Goal: Transaction & Acquisition: Purchase product/service

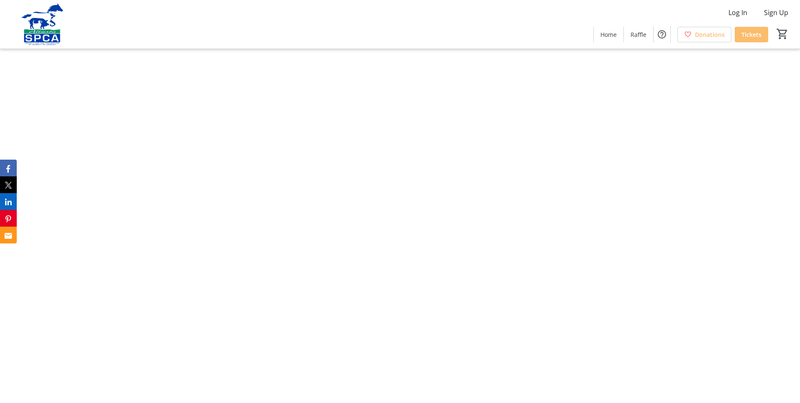
type input "1"
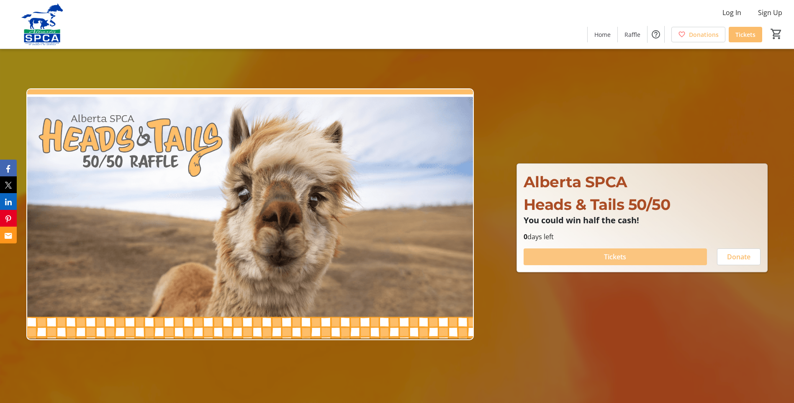
click at [609, 252] on span "Tickets" at bounding box center [615, 257] width 22 height 10
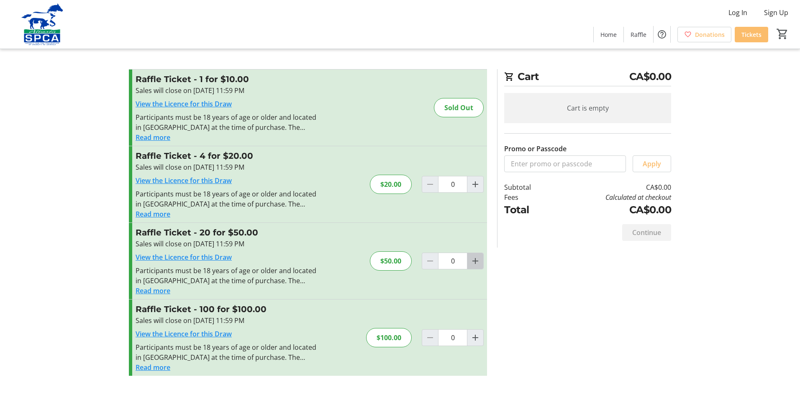
click at [475, 262] on mat-icon "Increment by one" at bounding box center [475, 261] width 10 height 10
type input "1"
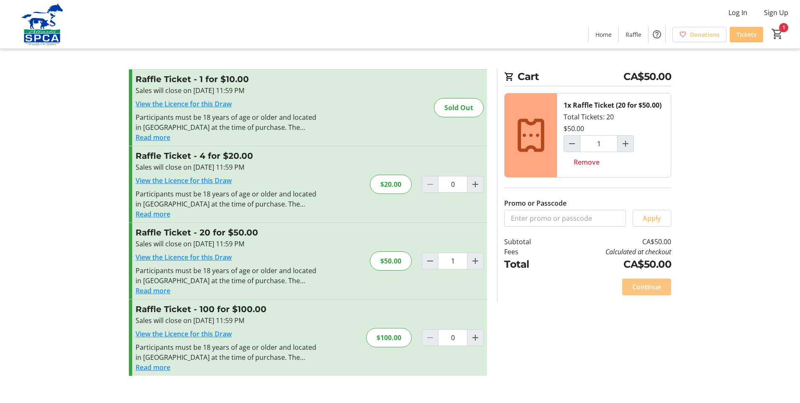
click at [644, 288] on span "Continue" at bounding box center [646, 287] width 29 height 10
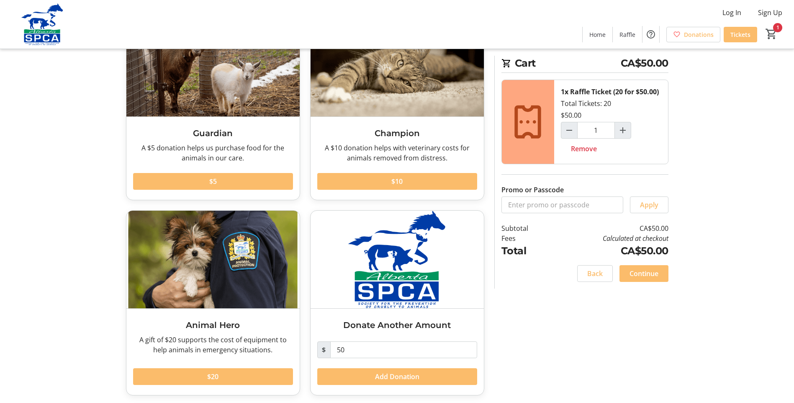
scroll to position [78, 0]
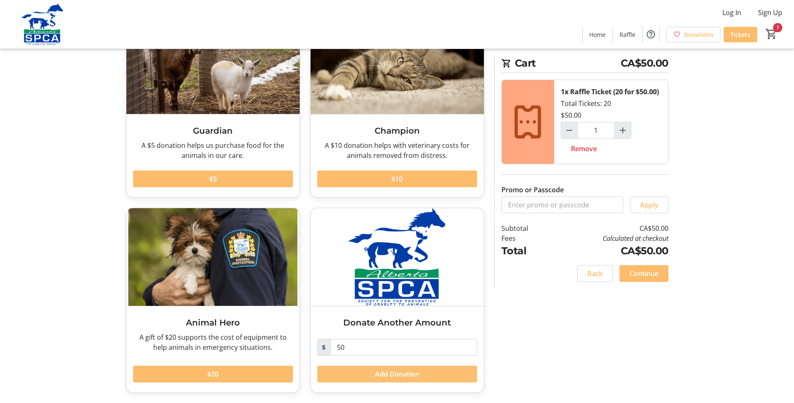
click at [394, 373] on span "Add Donation" at bounding box center [397, 374] width 44 height 10
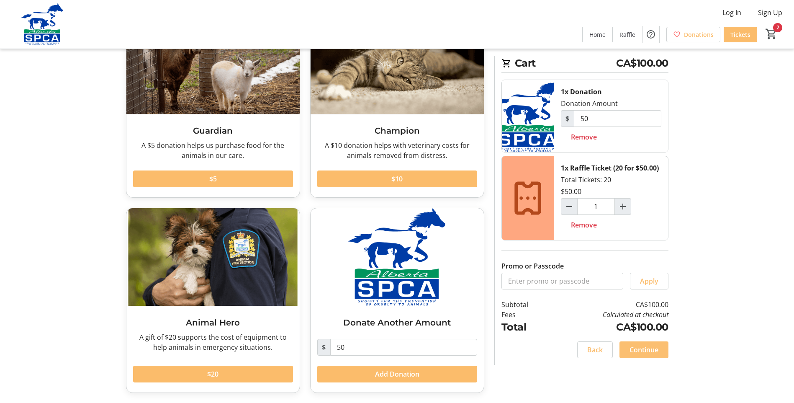
click at [637, 347] on span "Continue" at bounding box center [643, 349] width 29 height 10
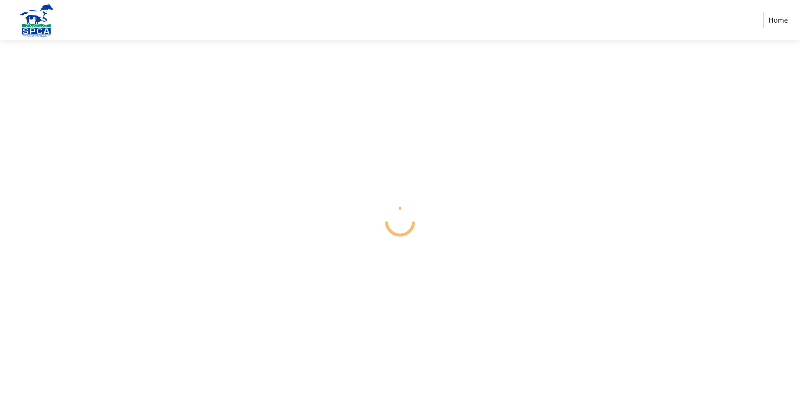
select select "CA"
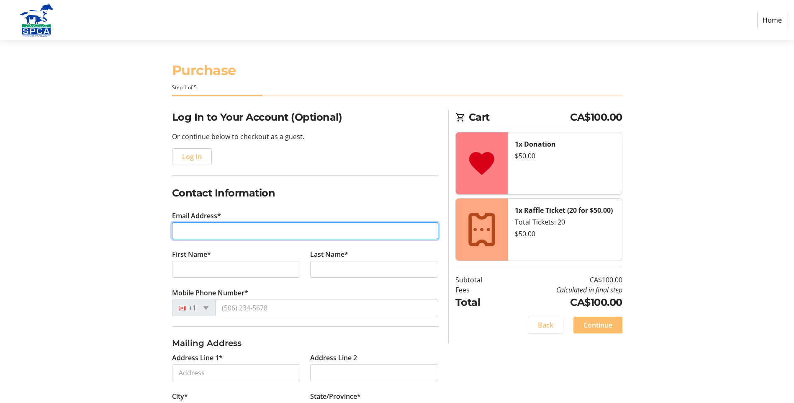
click at [184, 228] on input "Email Address*" at bounding box center [305, 230] width 266 height 17
type input "[EMAIL_ADDRESS][DOMAIN_NAME]"
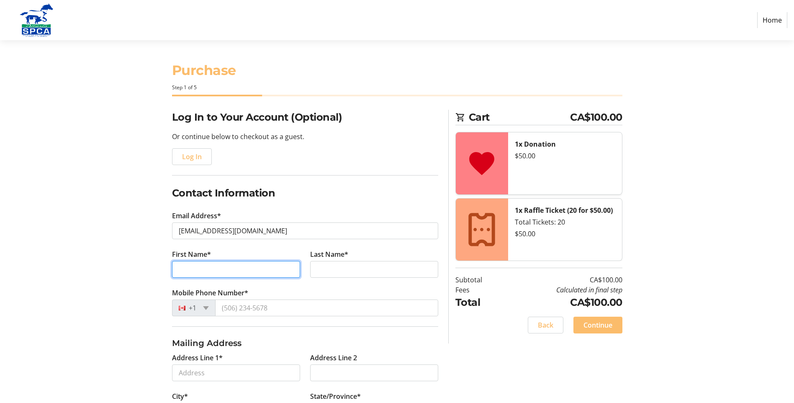
type input "[PERSON_NAME]"
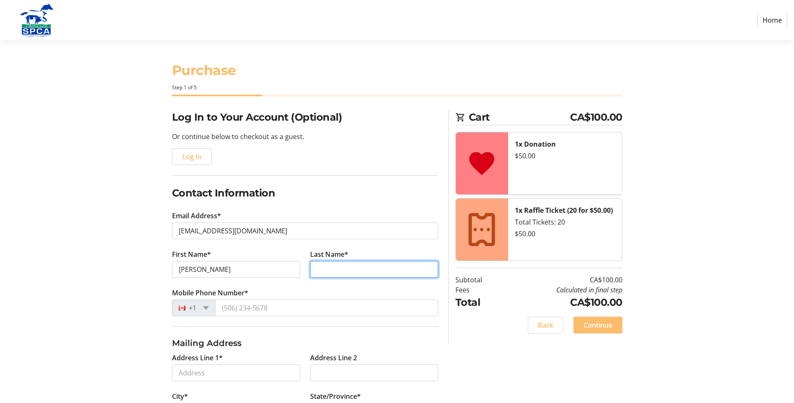
type input "Yagos"
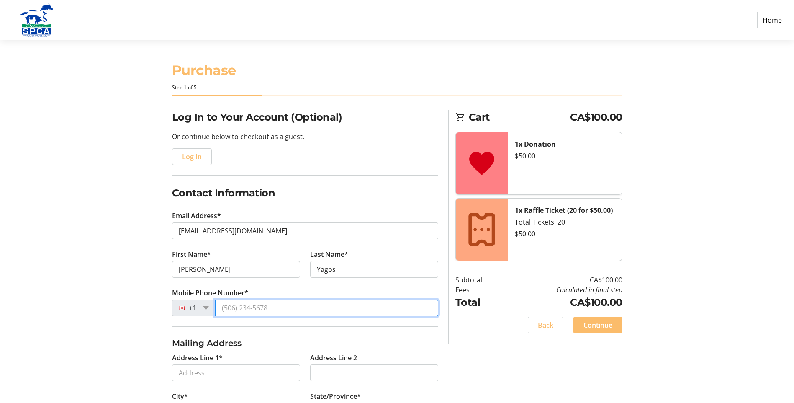
type input "[PHONE_NUMBER]"
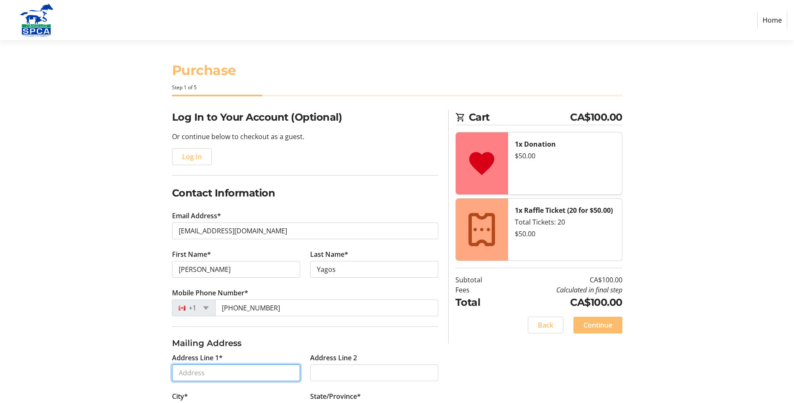
type input "Box 10"
type input "Bellevue"
select select "AB"
type input "T0K 0C0"
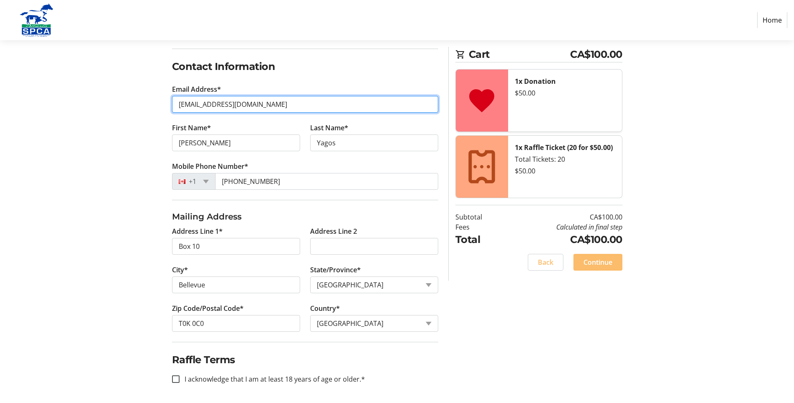
scroll to position [128, 0]
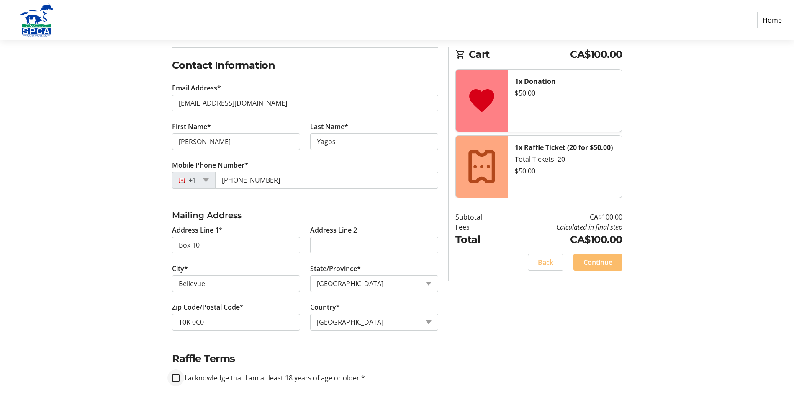
click at [175, 373] on div at bounding box center [176, 377] width 20 height 20
checkbox input "true"
click at [591, 260] on span "Continue" at bounding box center [597, 262] width 29 height 10
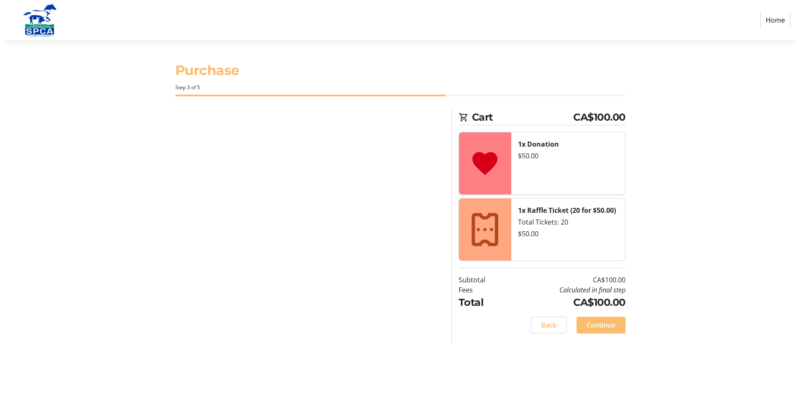
scroll to position [0, 0]
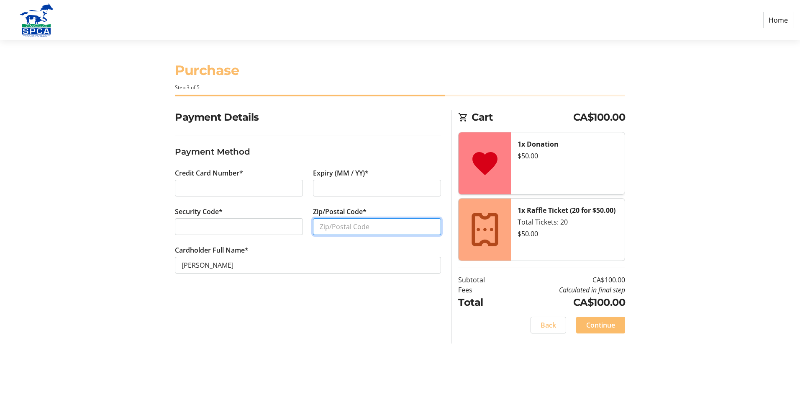
click at [340, 224] on input "Zip/Postal Code*" at bounding box center [377, 226] width 128 height 17
type input "T0K 0C0"
click at [607, 325] on span "Continue" at bounding box center [600, 325] width 29 height 10
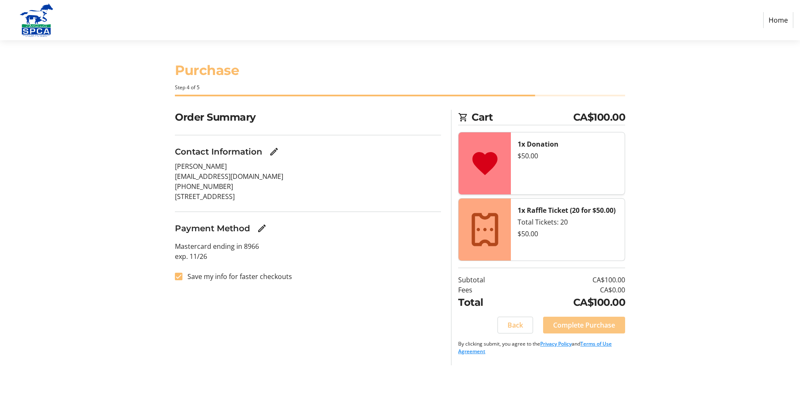
click at [601, 326] on span "Complete Purchase" at bounding box center [584, 325] width 62 height 10
